Goal: Task Accomplishment & Management: Use online tool/utility

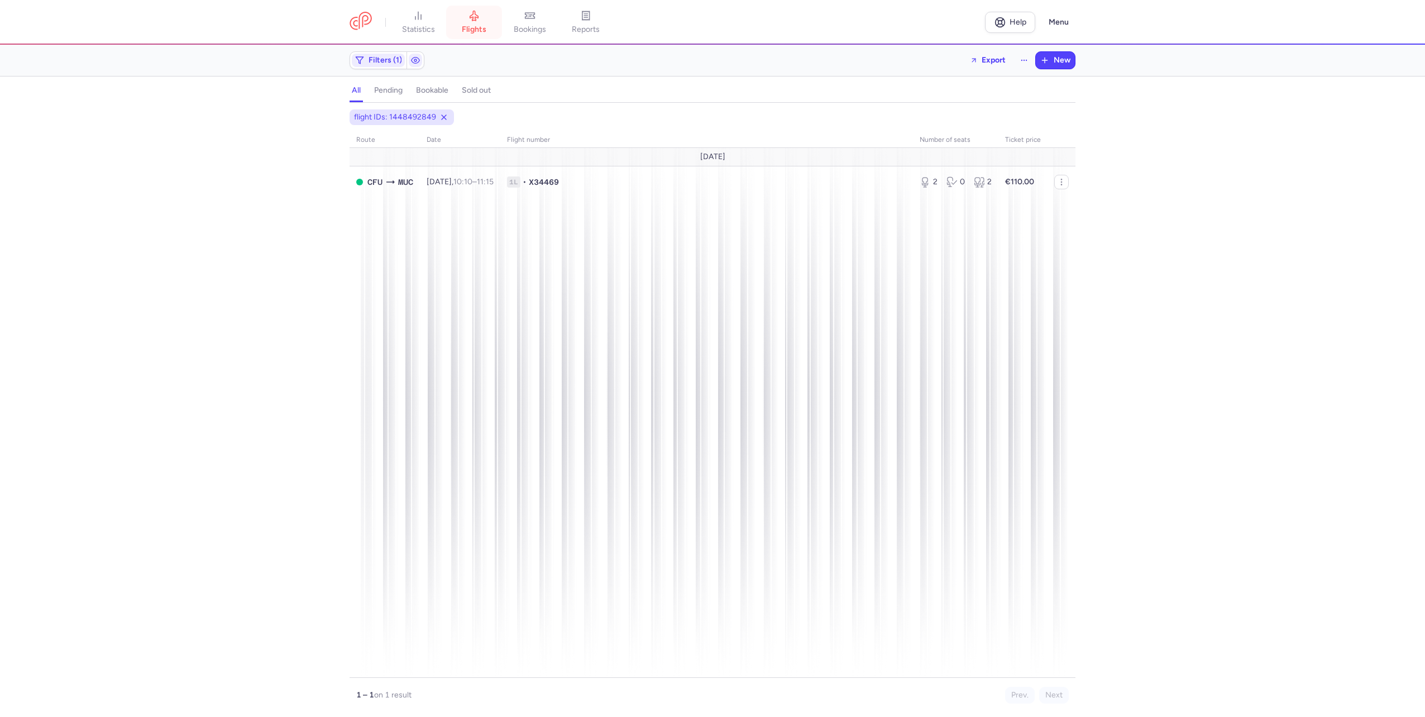
click at [462, 23] on link "flights" at bounding box center [474, 22] width 56 height 25
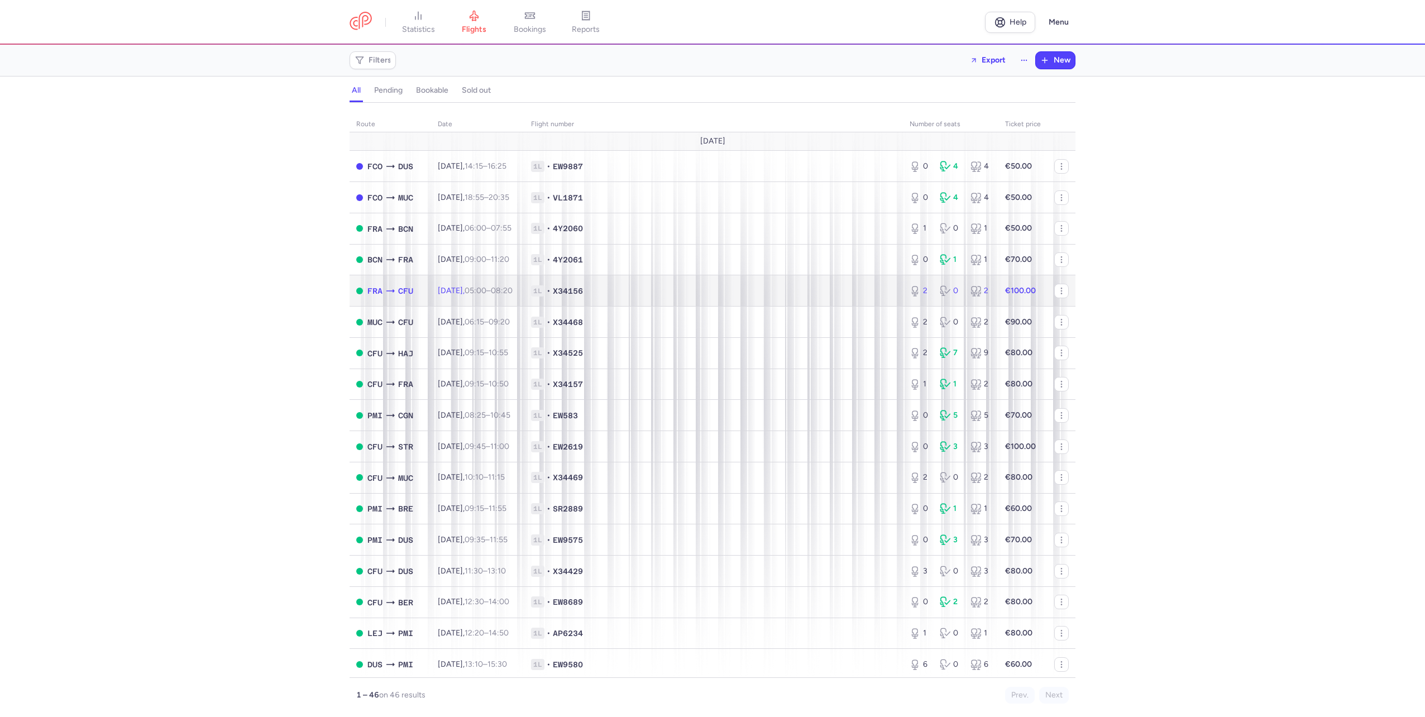
click at [668, 284] on td "1L • X34156" at bounding box center [713, 290] width 379 height 31
select select "days"
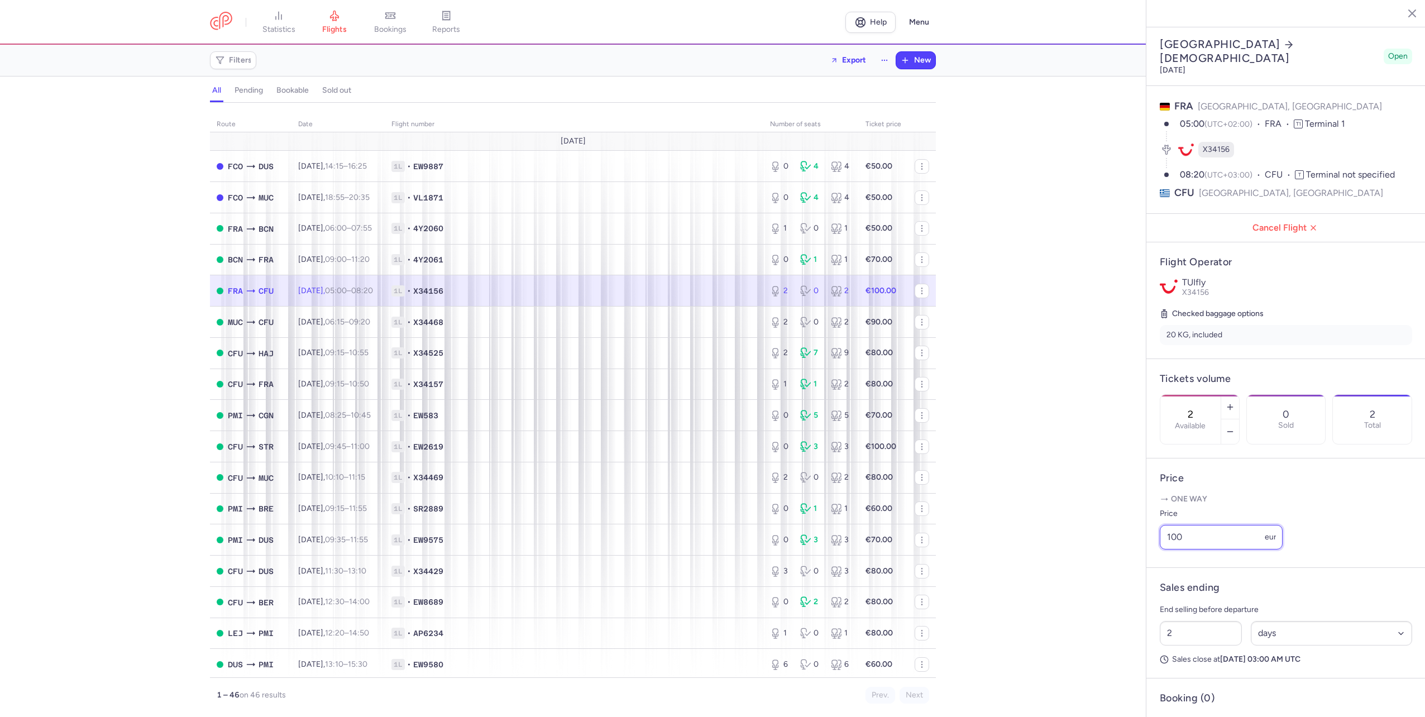
drag, startPoint x: 1190, startPoint y: 560, endPoint x: 1129, endPoint y: 563, distance: 61.0
click at [1129, 563] on div "statistics flights bookings reports Help Menu Filters Export New all pending bo…" at bounding box center [712, 358] width 1425 height 717
type input "80"
click at [1208, 686] on button "Save changes" at bounding box center [1197, 695] width 74 height 25
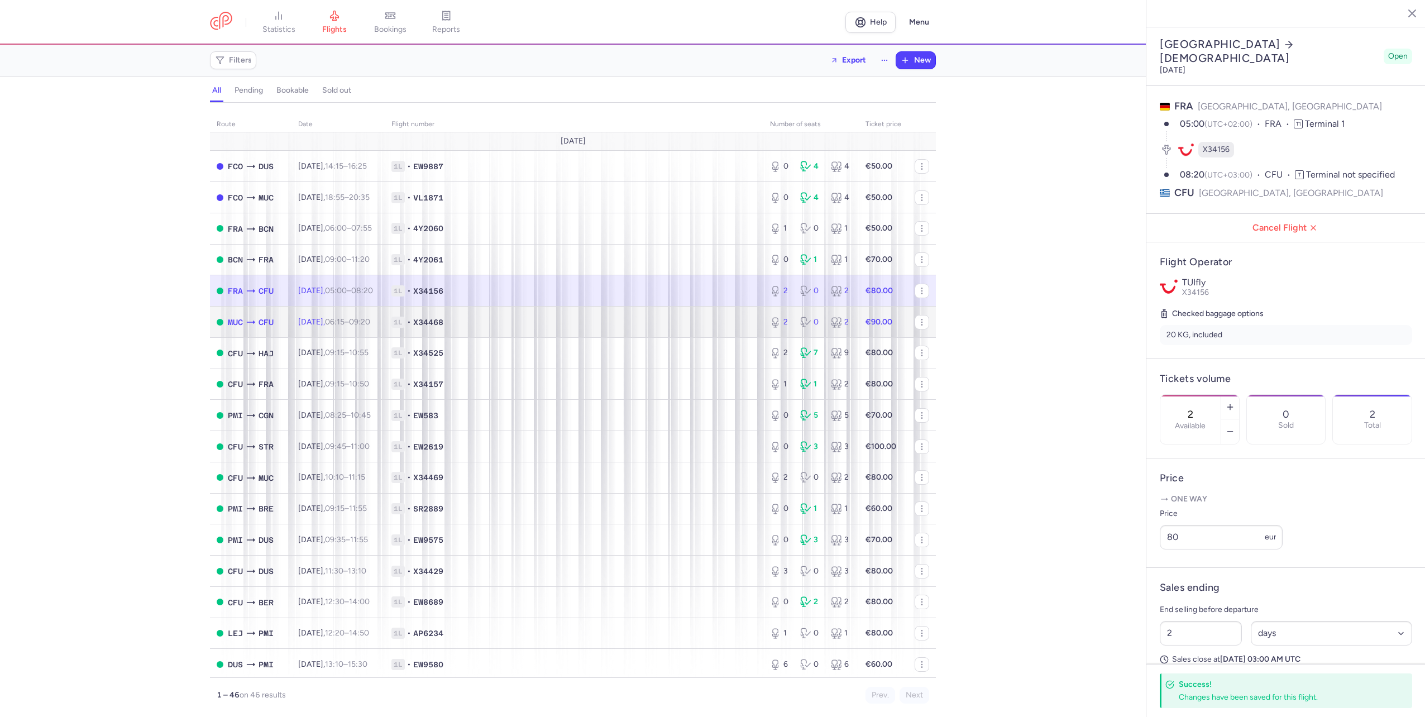
click at [766, 329] on div "2 0 2" at bounding box center [811, 322] width 91 height 20
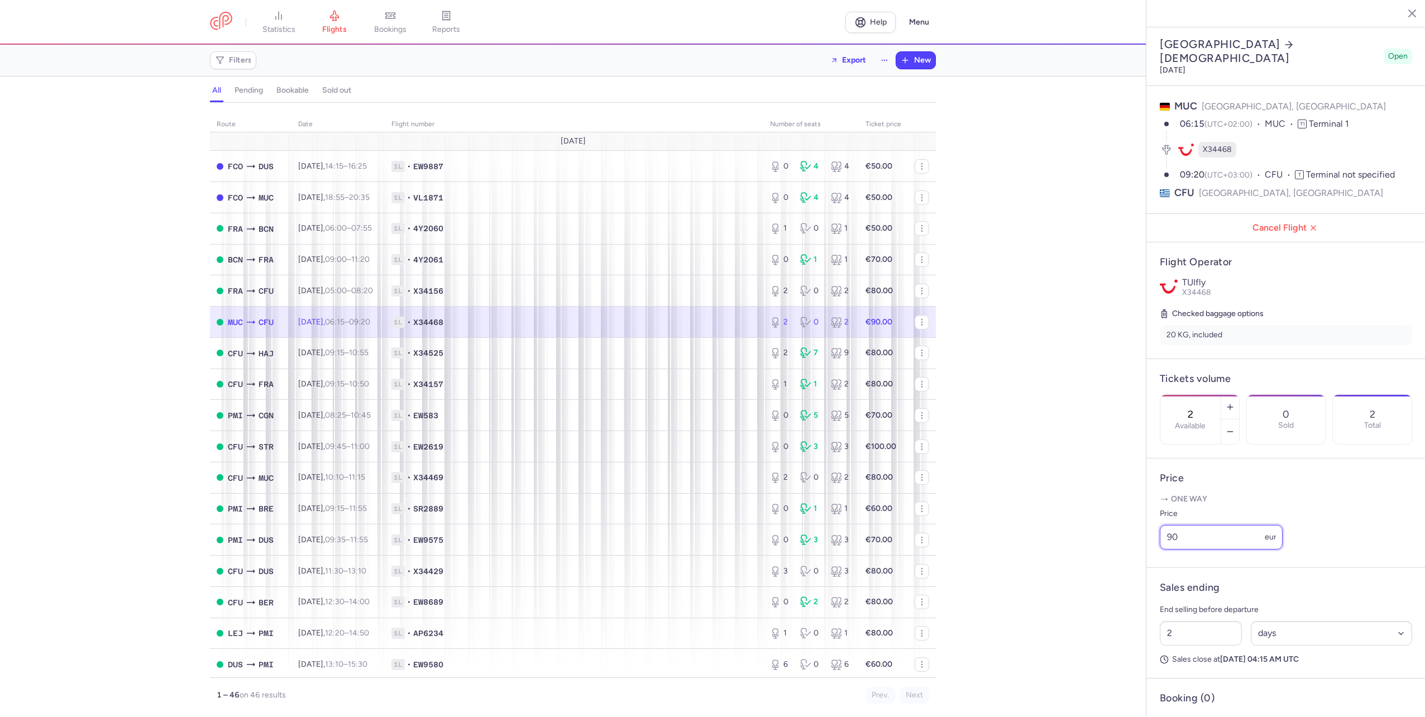
drag, startPoint x: 1189, startPoint y: 553, endPoint x: 1108, endPoint y: 555, distance: 81.5
click at [1108, 556] on div "statistics flights bookings reports Help Menu Filters Export New all pending bo…" at bounding box center [712, 358] width 1425 height 717
type input "80"
click at [1191, 694] on span "Save changes" at bounding box center [1196, 695] width 55 height 10
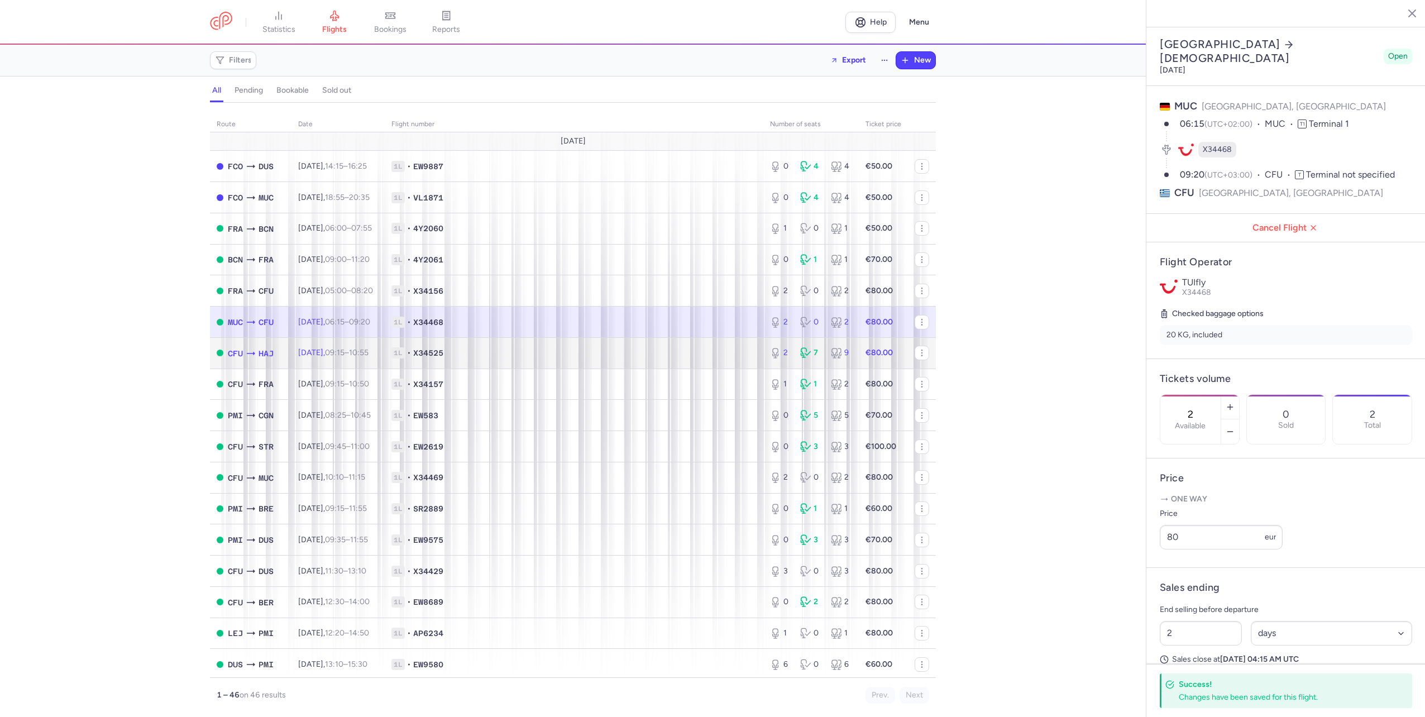
click at [700, 355] on span "1L • X34525" at bounding box center [573, 352] width 365 height 11
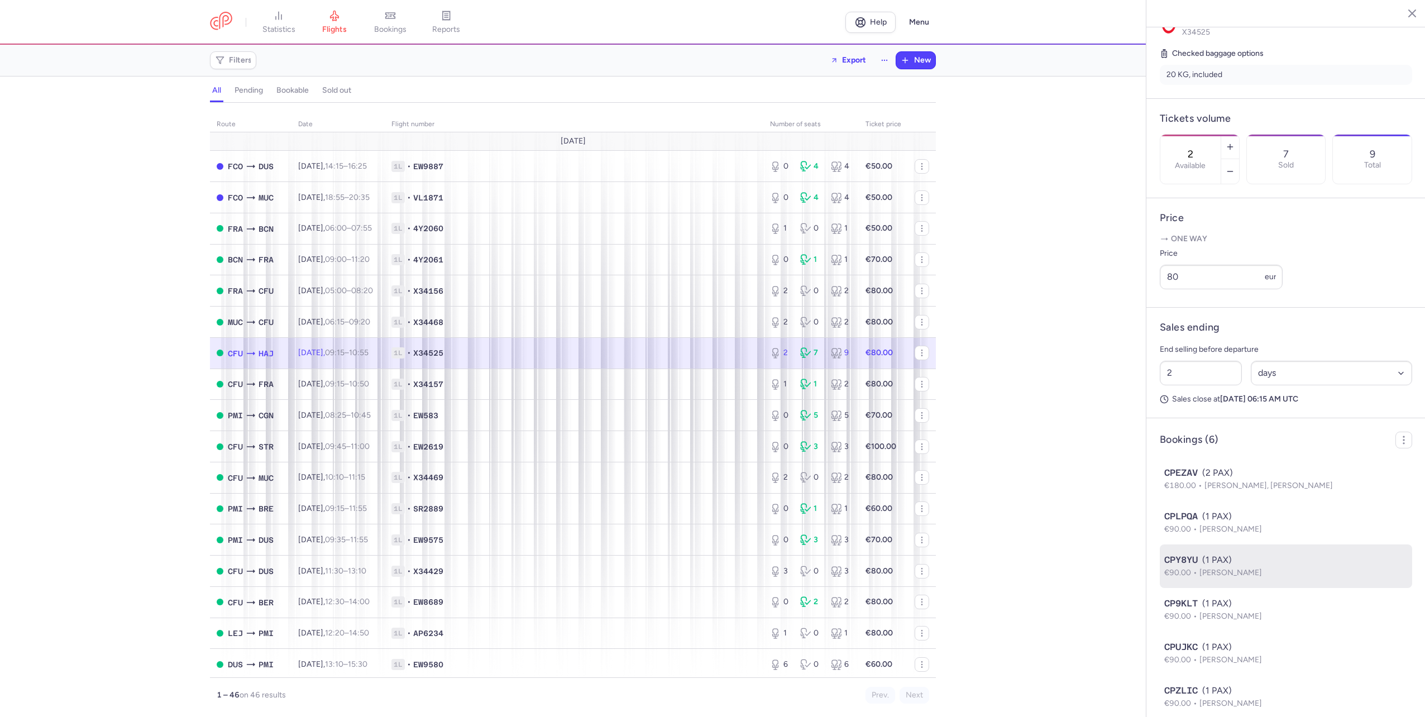
scroll to position [300, 0]
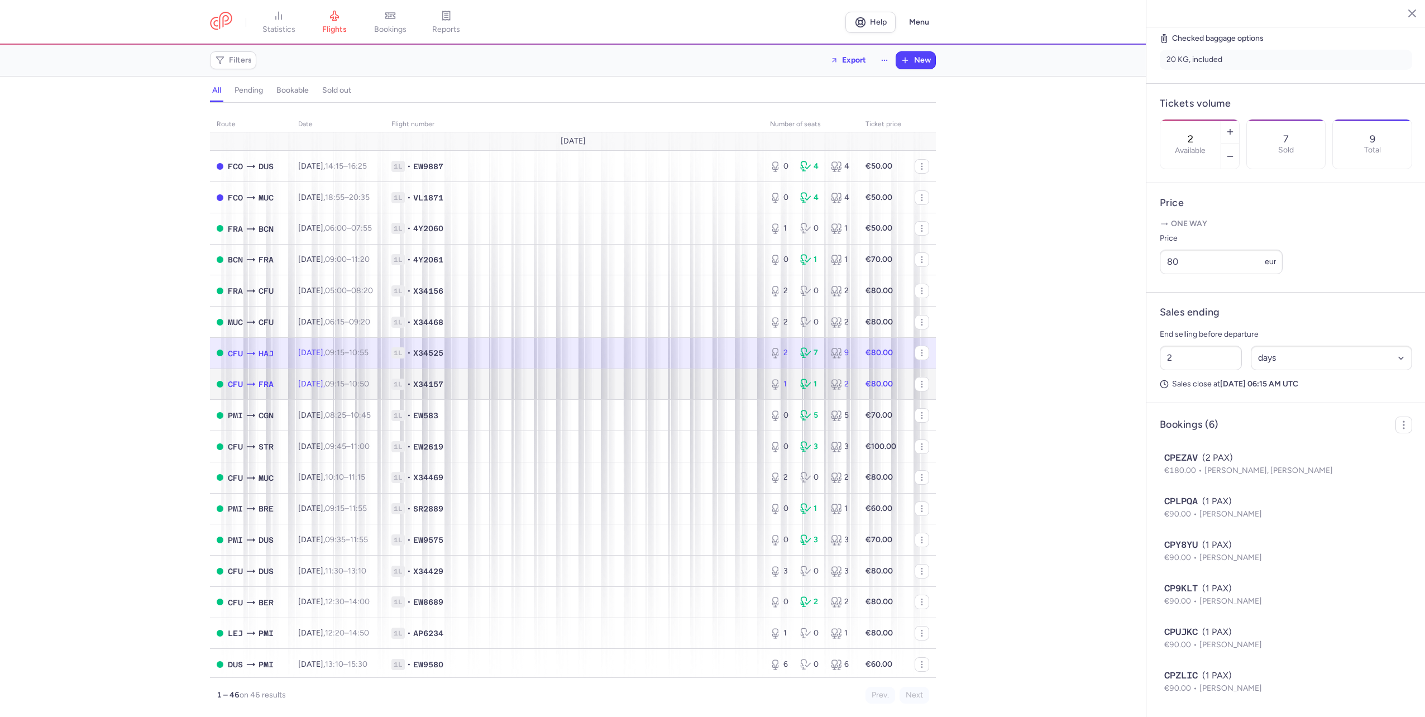
click at [484, 385] on span "1L • X34157" at bounding box center [573, 384] width 365 height 11
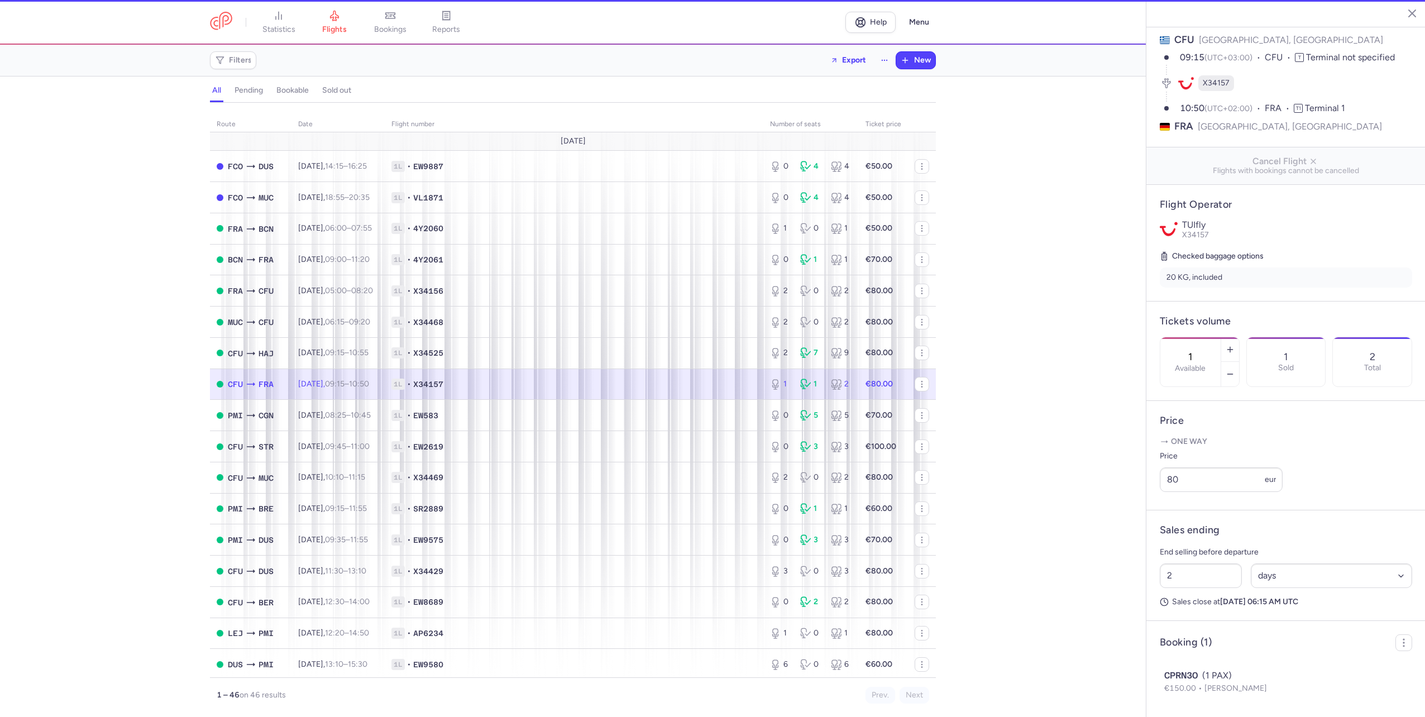
scroll to position [82, 0]
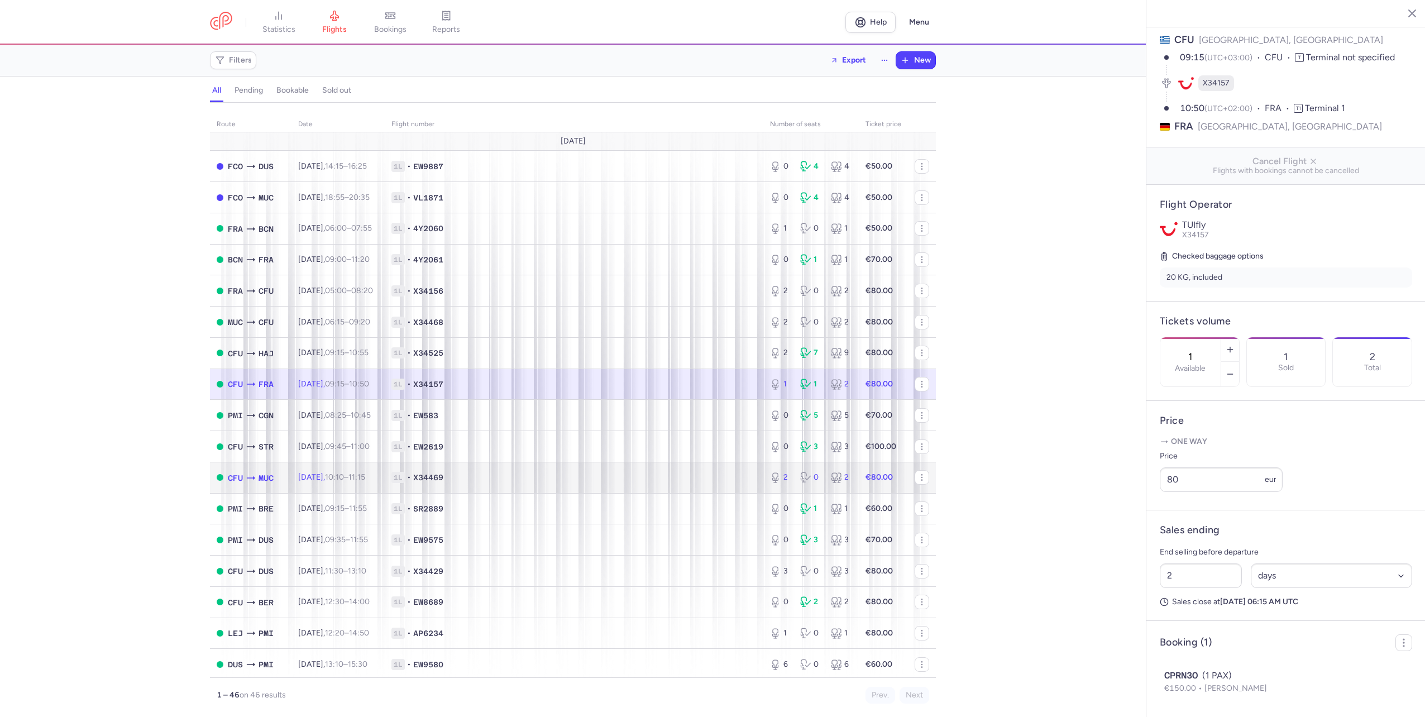
click at [610, 478] on span "1L • X34469" at bounding box center [573, 477] width 365 height 11
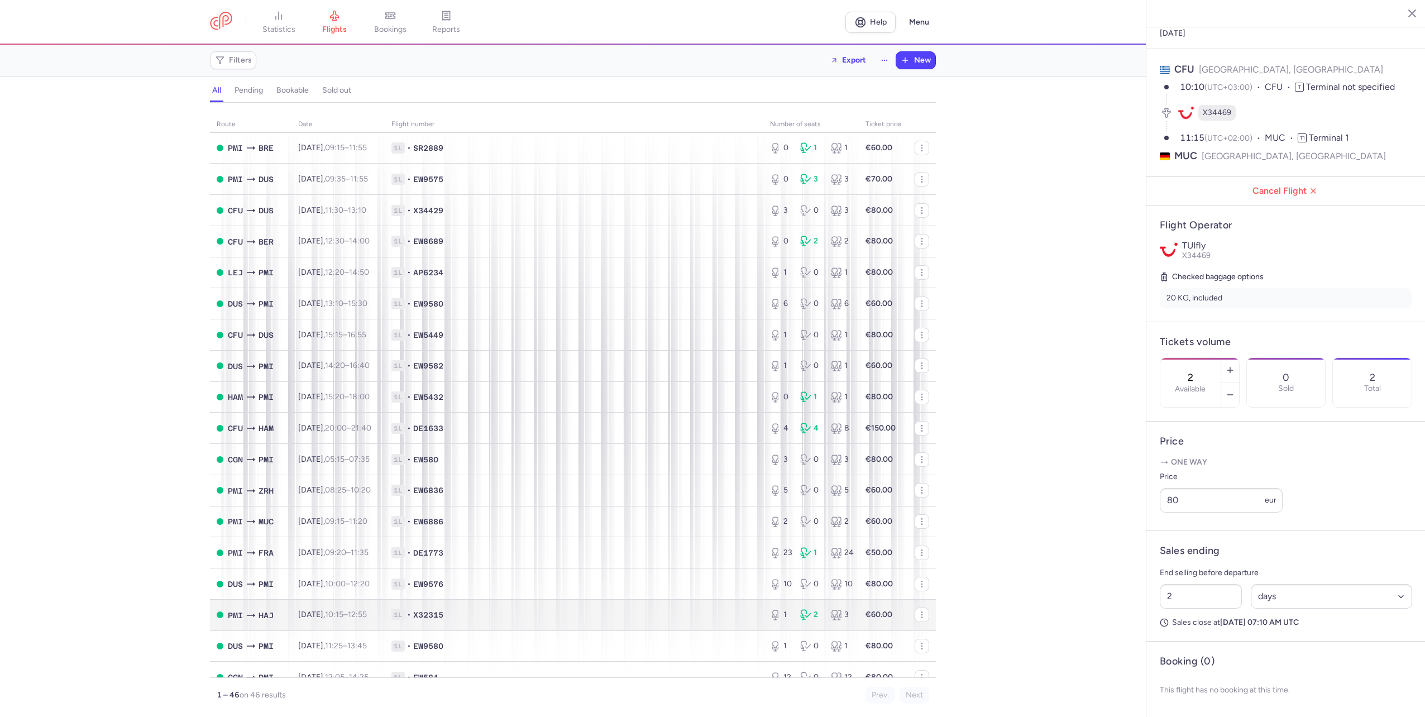
scroll to position [391, 0]
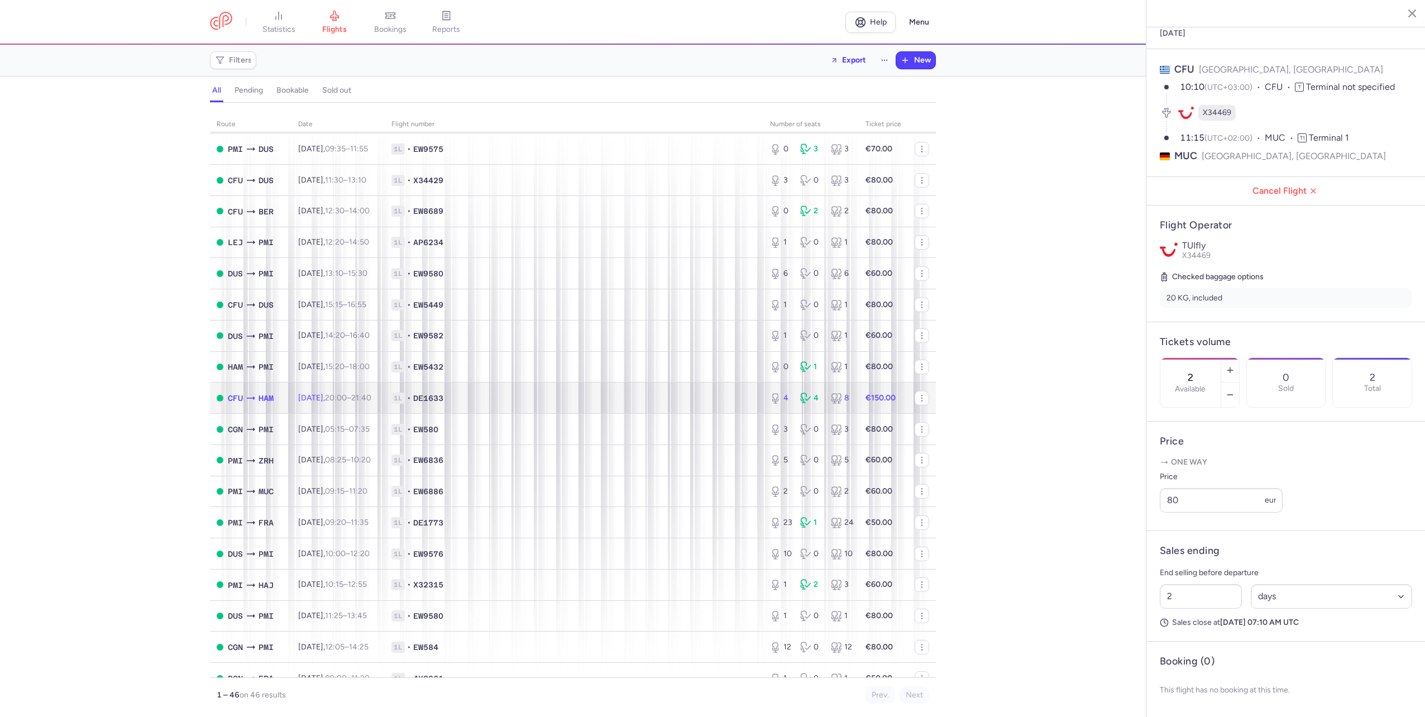
click at [565, 402] on span "1L • DE1633" at bounding box center [573, 398] width 365 height 11
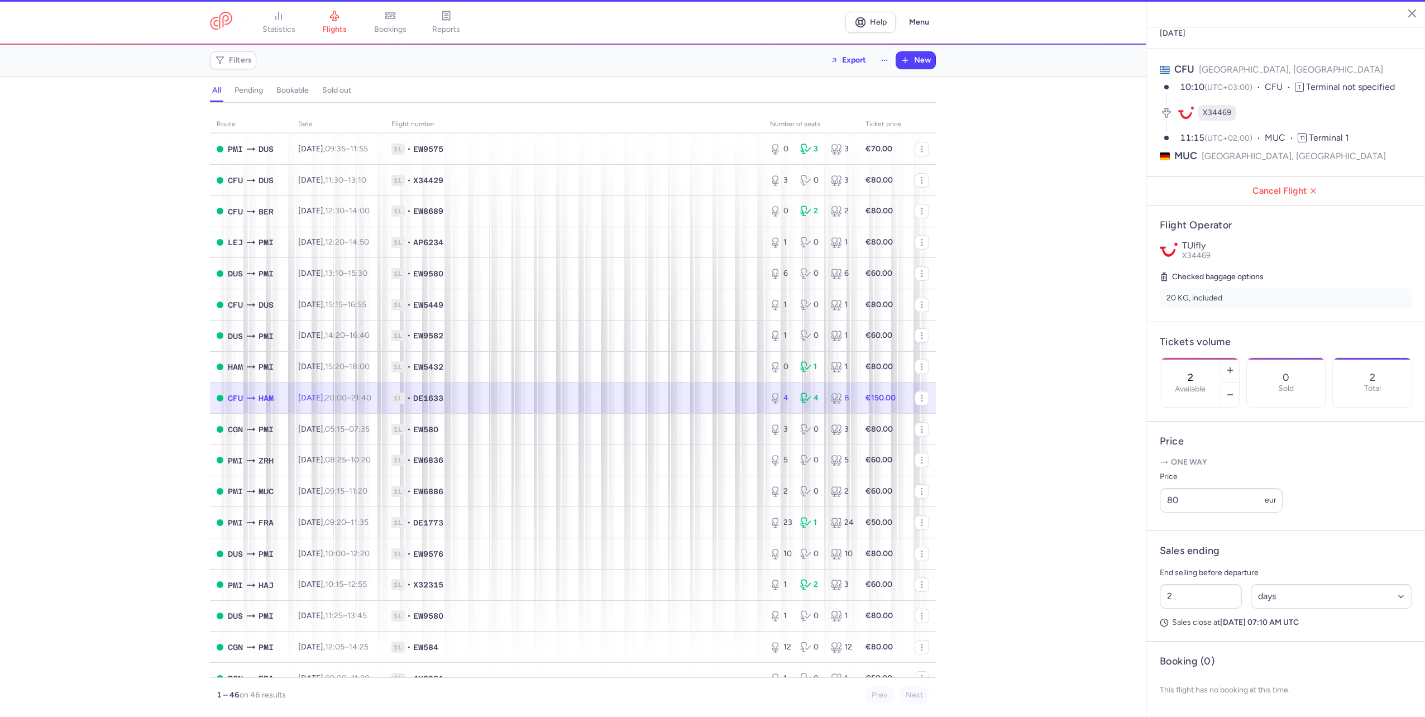
type input "4"
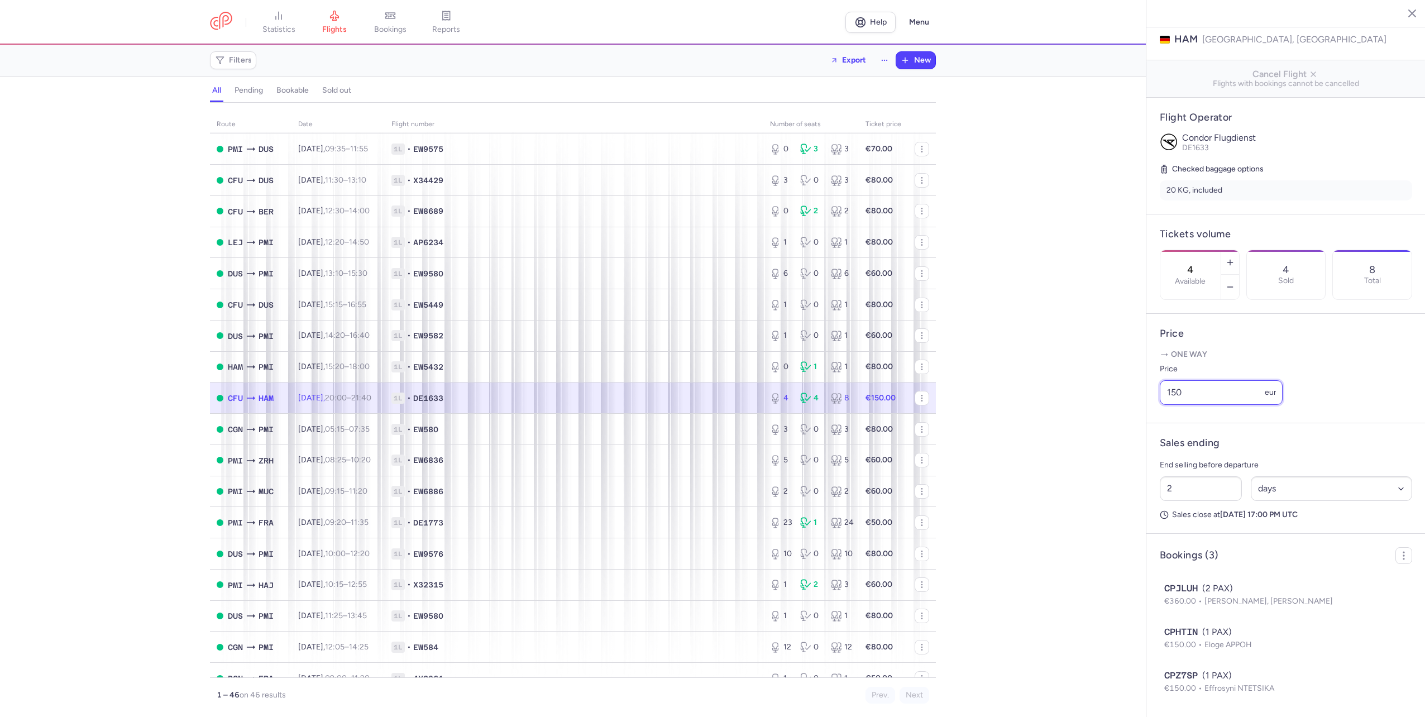
drag, startPoint x: 1196, startPoint y: 382, endPoint x: 1156, endPoint y: 393, distance: 41.6
click at [1156, 393] on article "Price One way Price 150 eur" at bounding box center [1285, 368] width 279 height 109
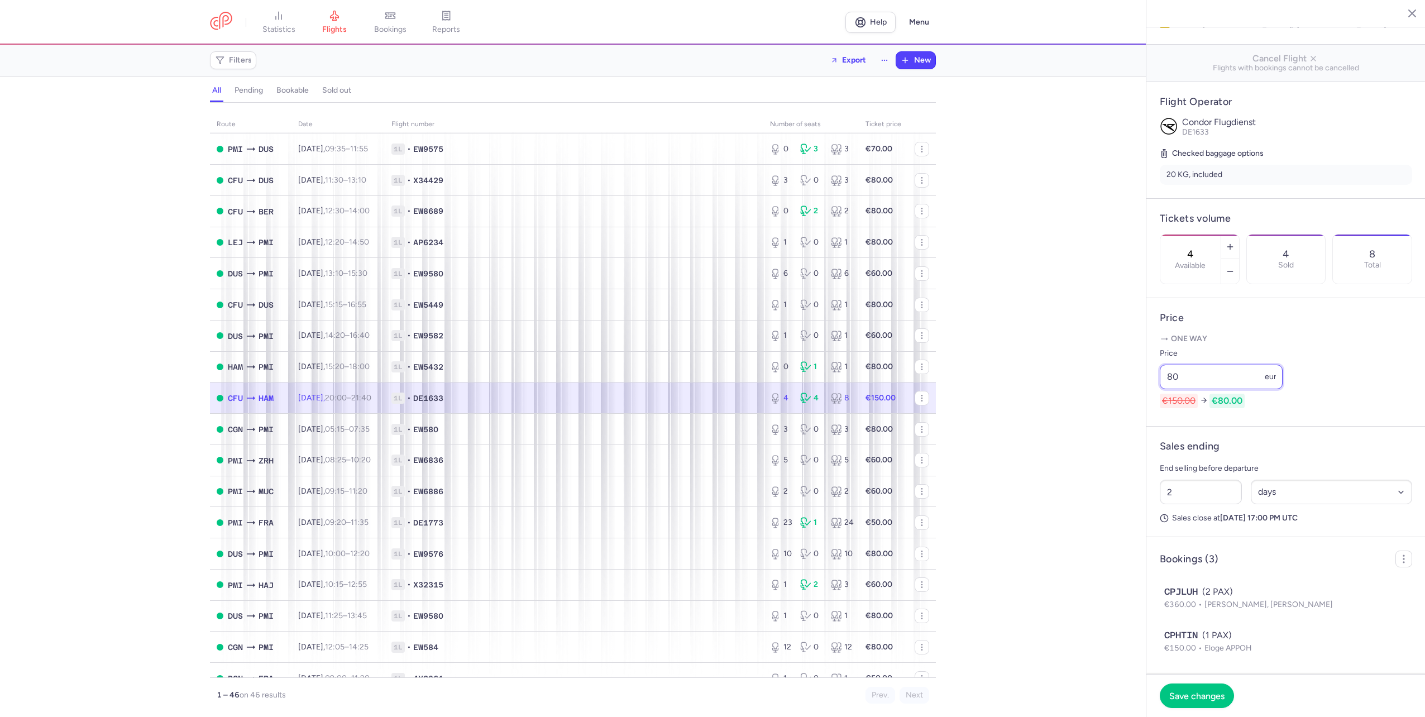
type input "80"
click at [1216, 713] on footer "Save changes" at bounding box center [1285, 695] width 279 height 43
click at [1214, 705] on button "Save changes" at bounding box center [1197, 695] width 74 height 25
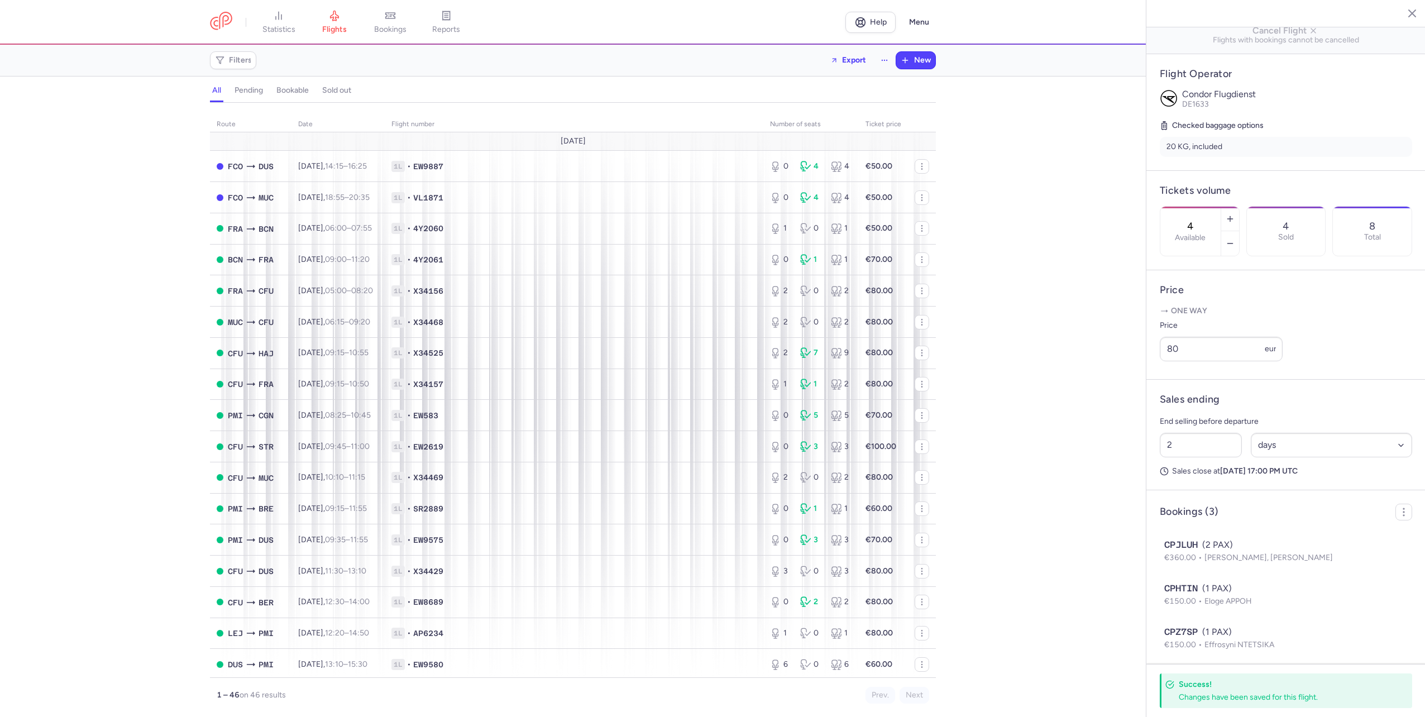
scroll to position [222, 0]
